Goal: Transaction & Acquisition: Purchase product/service

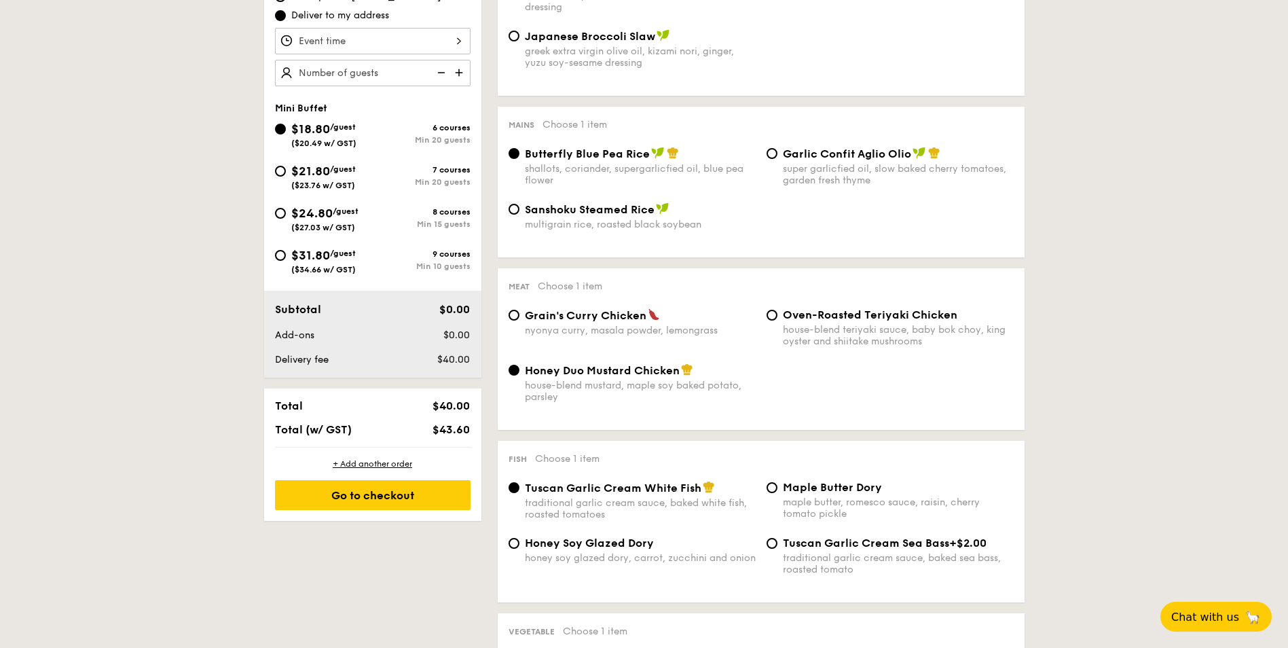
scroll to position [475, 0]
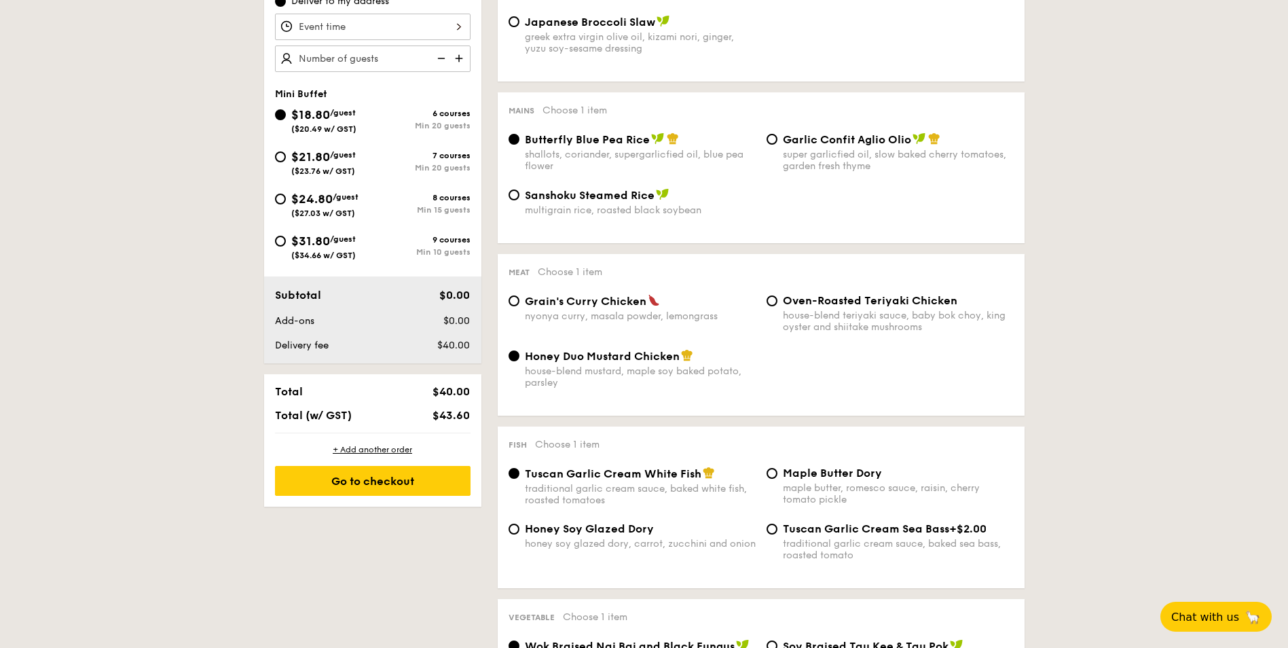
click at [316, 208] on div "$24.80 /guest ($27.03 w/ GST)" at bounding box center [324, 203] width 67 height 29
click at [286, 204] on input "$24.80 /guest ($27.03 w/ GST) 8 courses Min 15 guests" at bounding box center [280, 198] width 11 height 11
radio input "true"
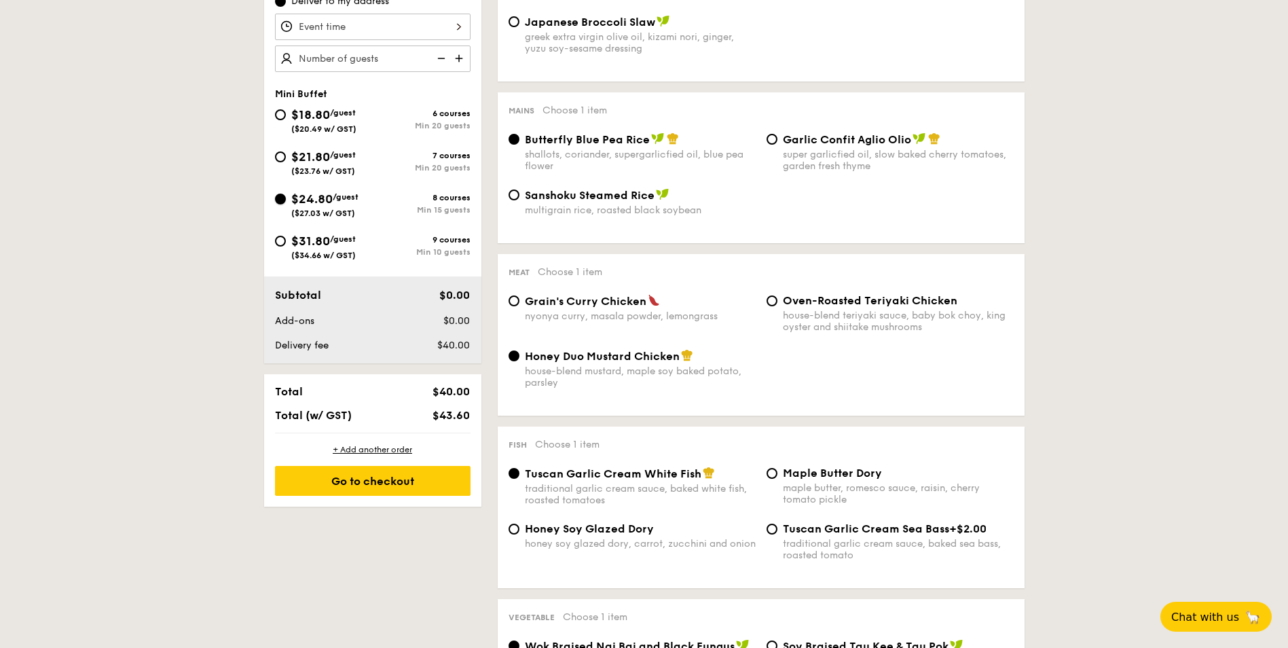
radio input "false"
radio input "true"
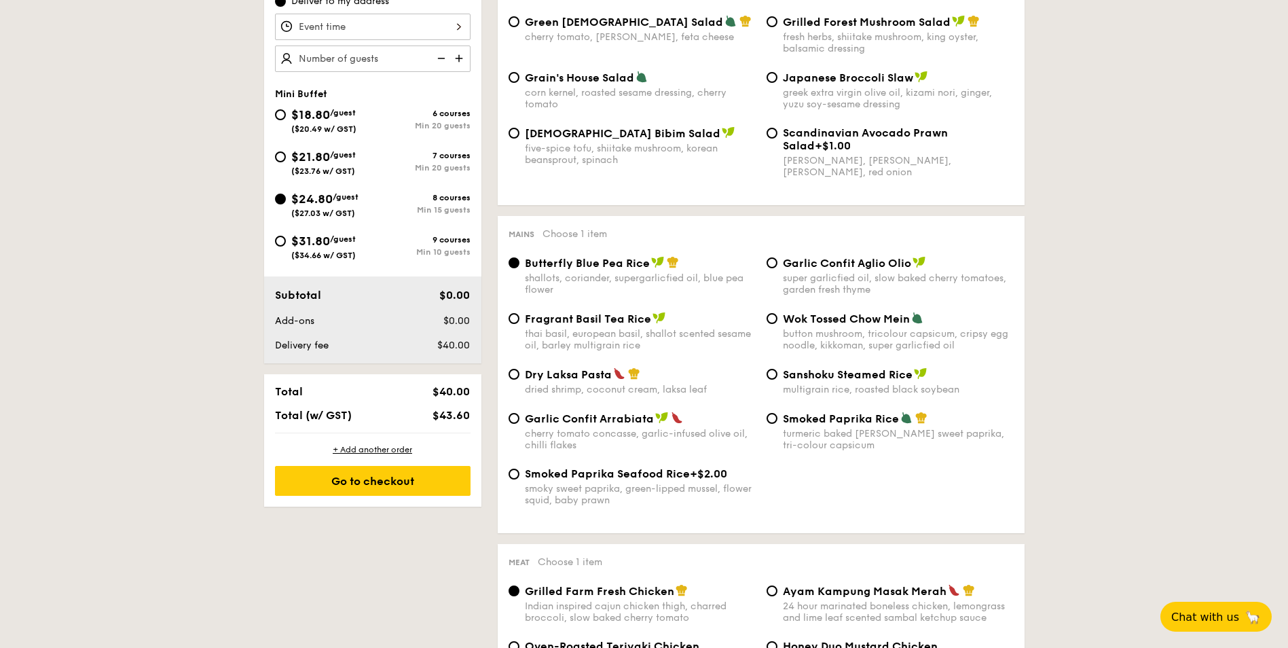
click at [404, 26] on div at bounding box center [373, 27] width 196 height 26
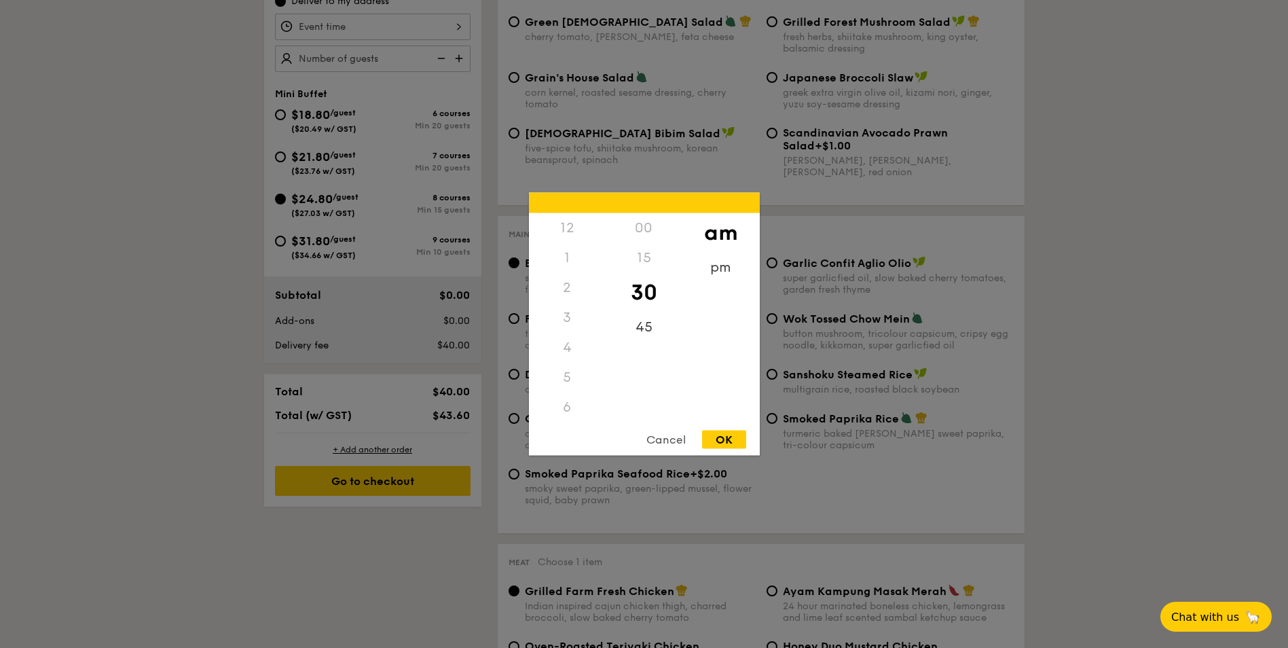
scroll to position [149, 0]
drag, startPoint x: 570, startPoint y: 375, endPoint x: 574, endPoint y: 325, distance: 50.5
click at [574, 325] on div "12 1 2 3 4 5 6 7 8 9 10 11" at bounding box center [567, 316] width 77 height 207
click at [566, 396] on div "11" at bounding box center [567, 400] width 77 height 39
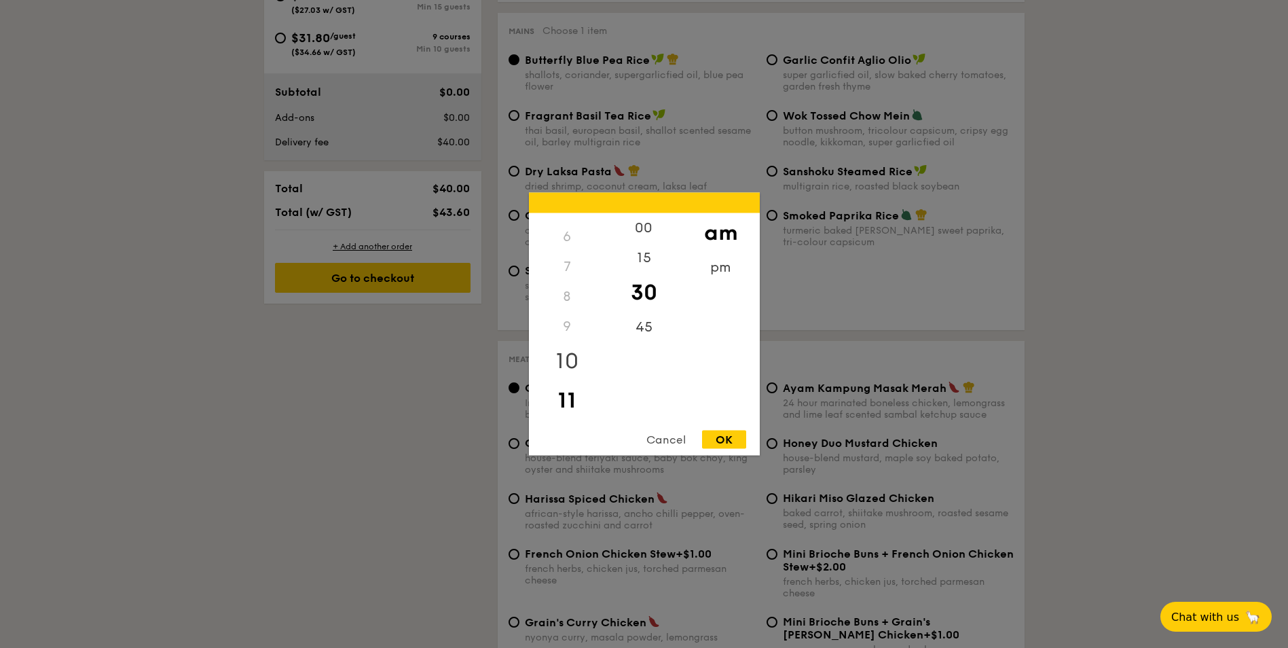
scroll to position [747, 0]
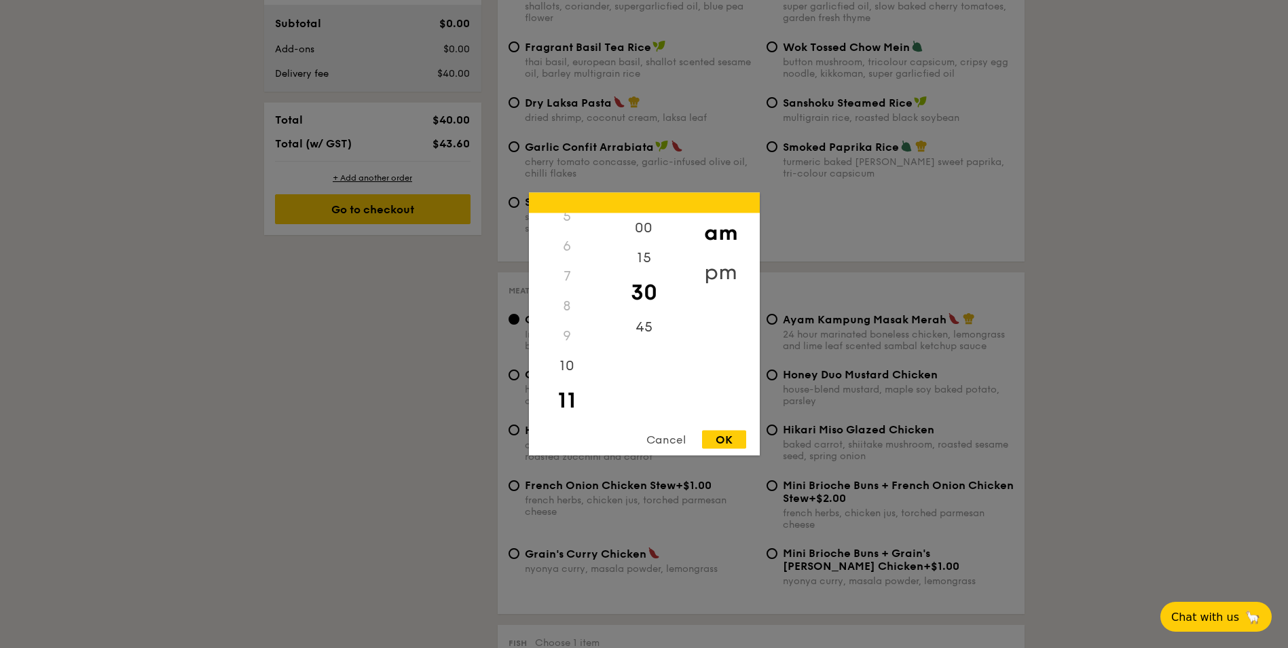
click at [726, 266] on div "pm" at bounding box center [720, 272] width 77 height 39
click at [571, 226] on div "12" at bounding box center [567, 232] width 77 height 39
click at [717, 443] on div "OK" at bounding box center [724, 439] width 44 height 18
type input "12:30PM"
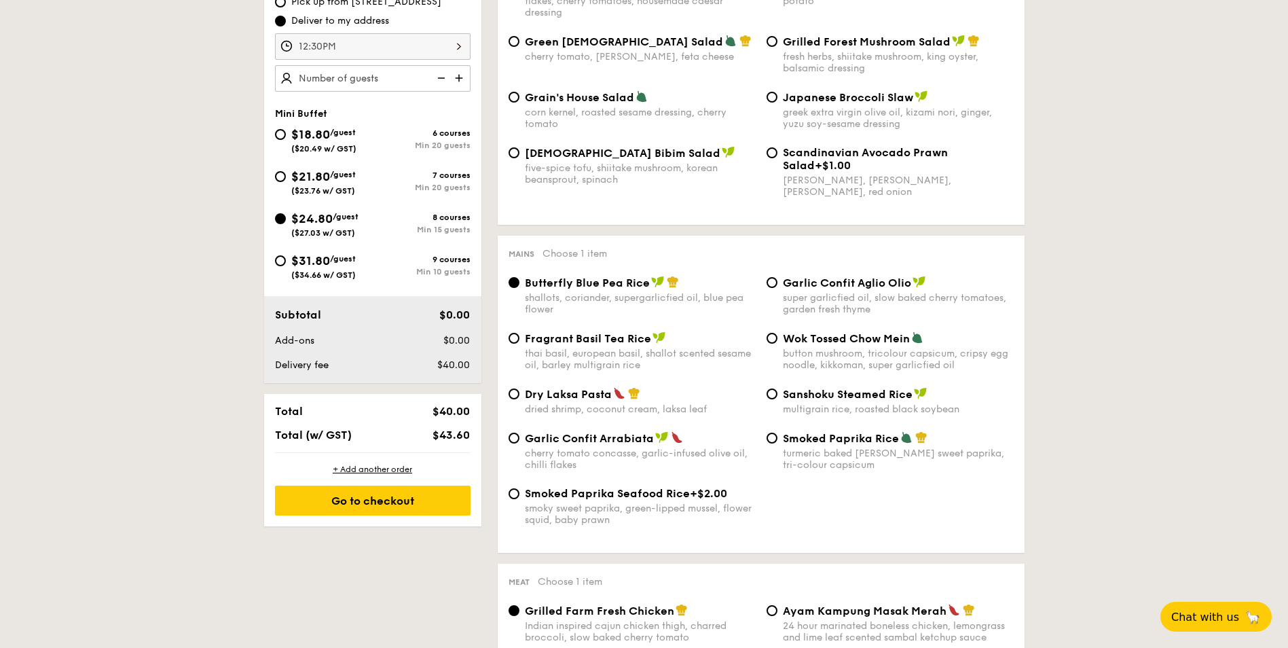
scroll to position [339, 0]
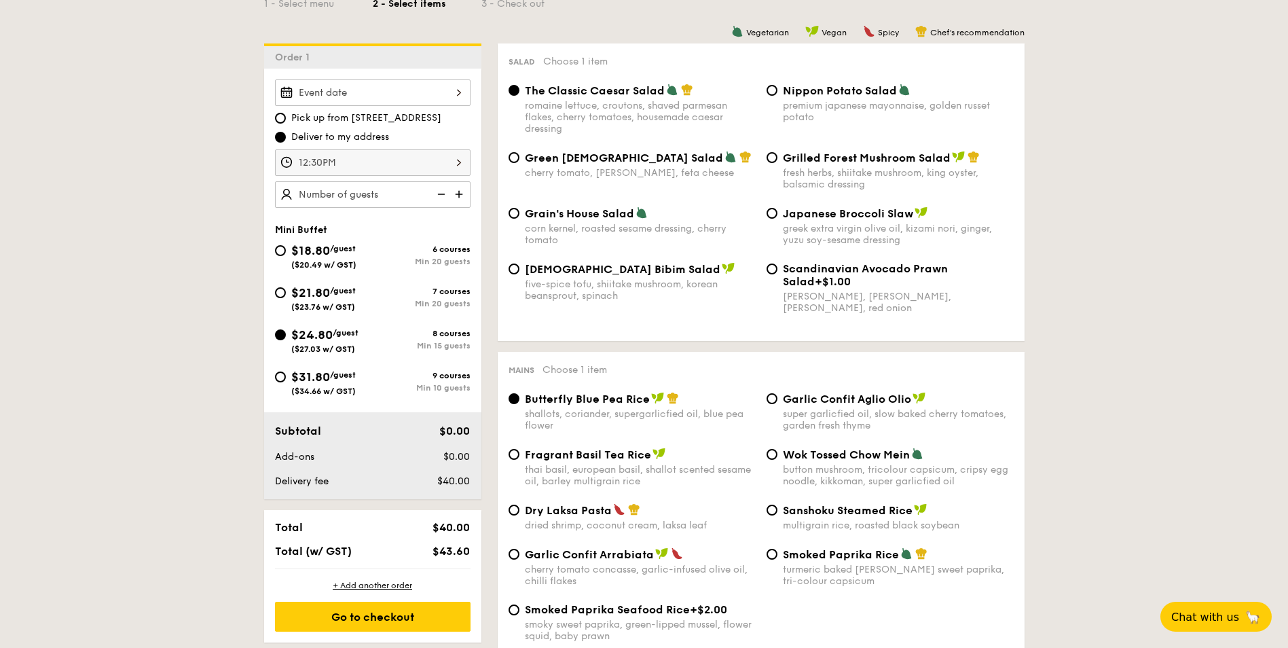
click at [455, 191] on img at bounding box center [460, 194] width 20 height 26
click at [441, 196] on img at bounding box center [440, 194] width 20 height 26
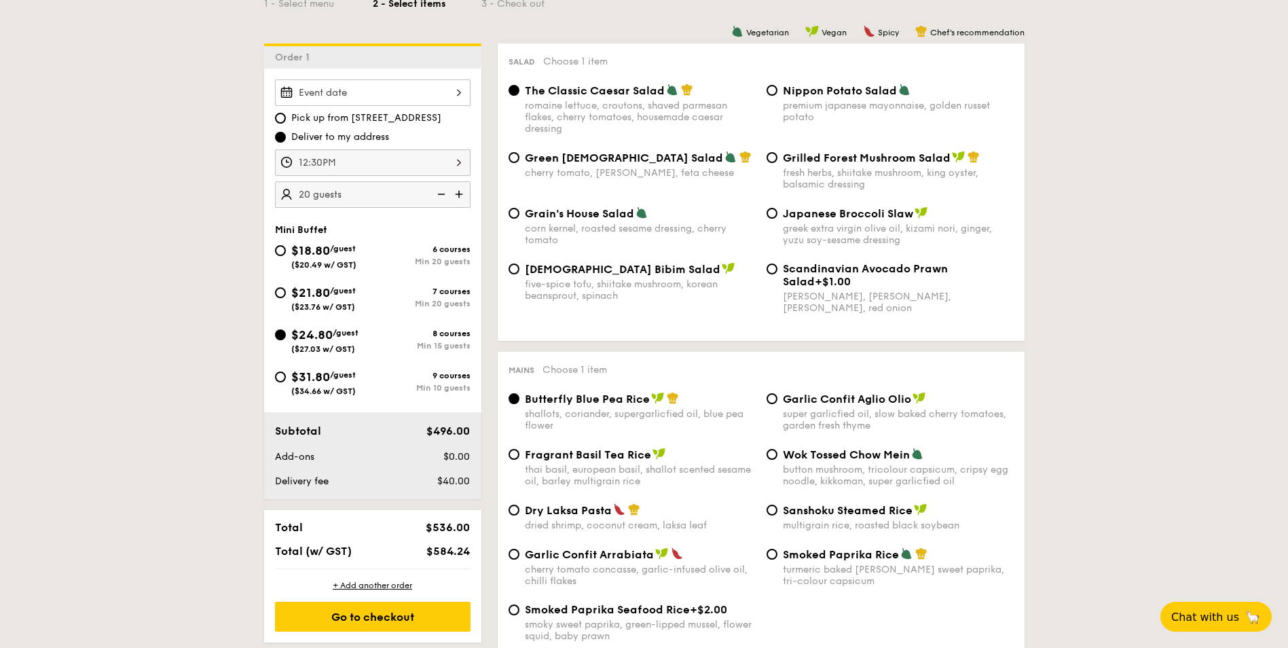
type input "15 guests"
drag, startPoint x: 1081, startPoint y: 289, endPoint x: 1075, endPoint y: 233, distance: 56.0
